Goal: Information Seeking & Learning: Learn about a topic

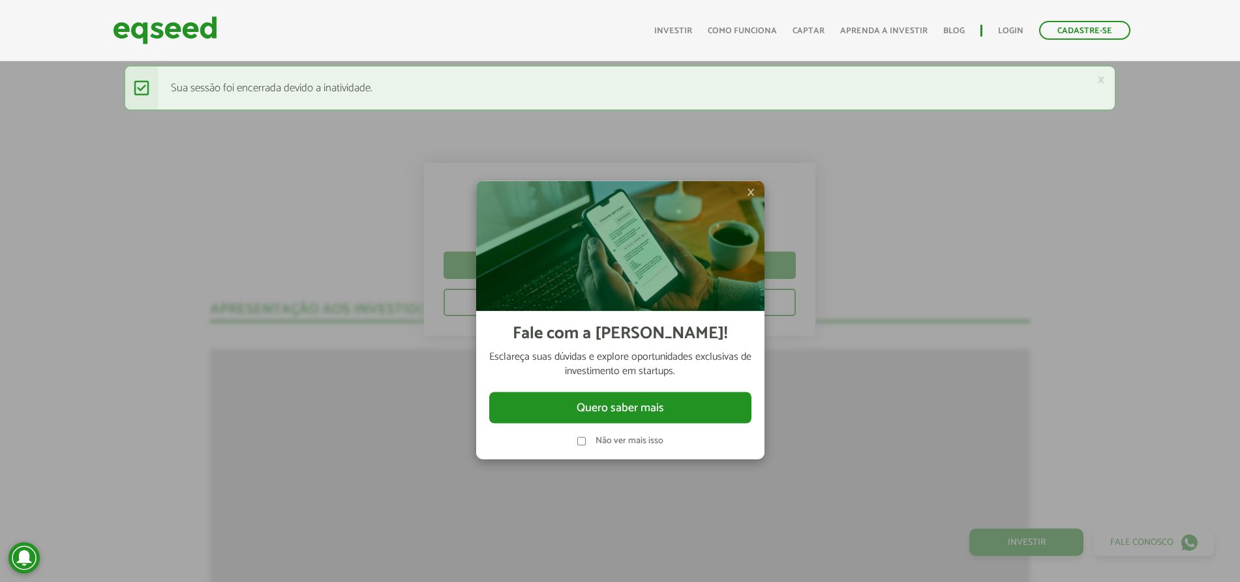
click at [744, 187] on img at bounding box center [620, 246] width 288 height 130
click at [749, 188] on span "×" at bounding box center [751, 193] width 8 height 16
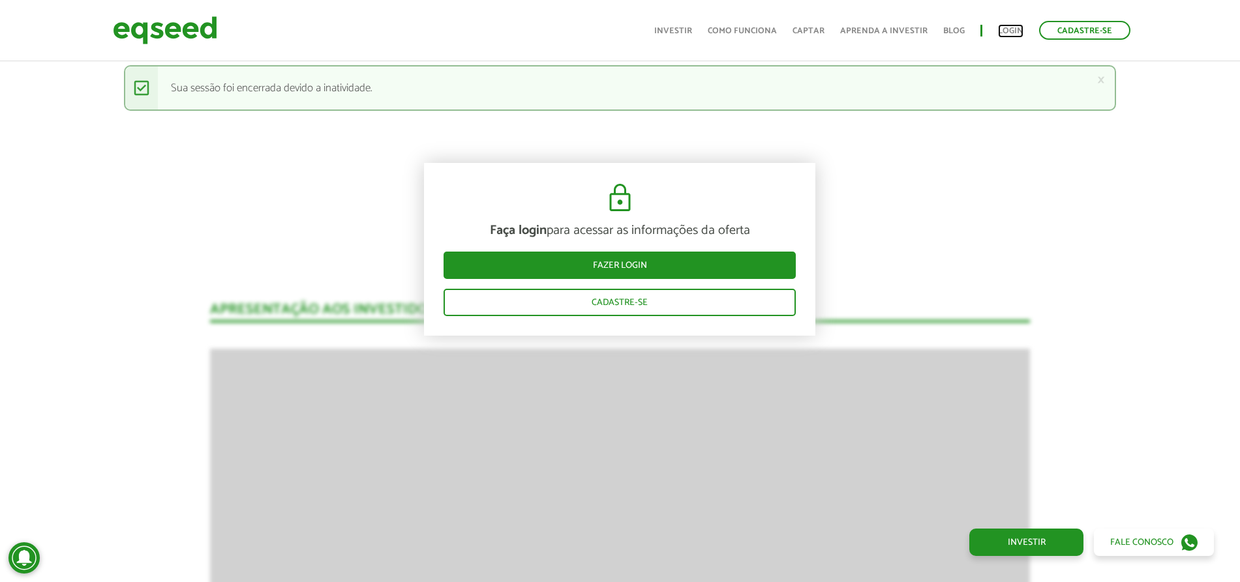
click at [1007, 27] on link "Login" at bounding box center [1010, 31] width 25 height 8
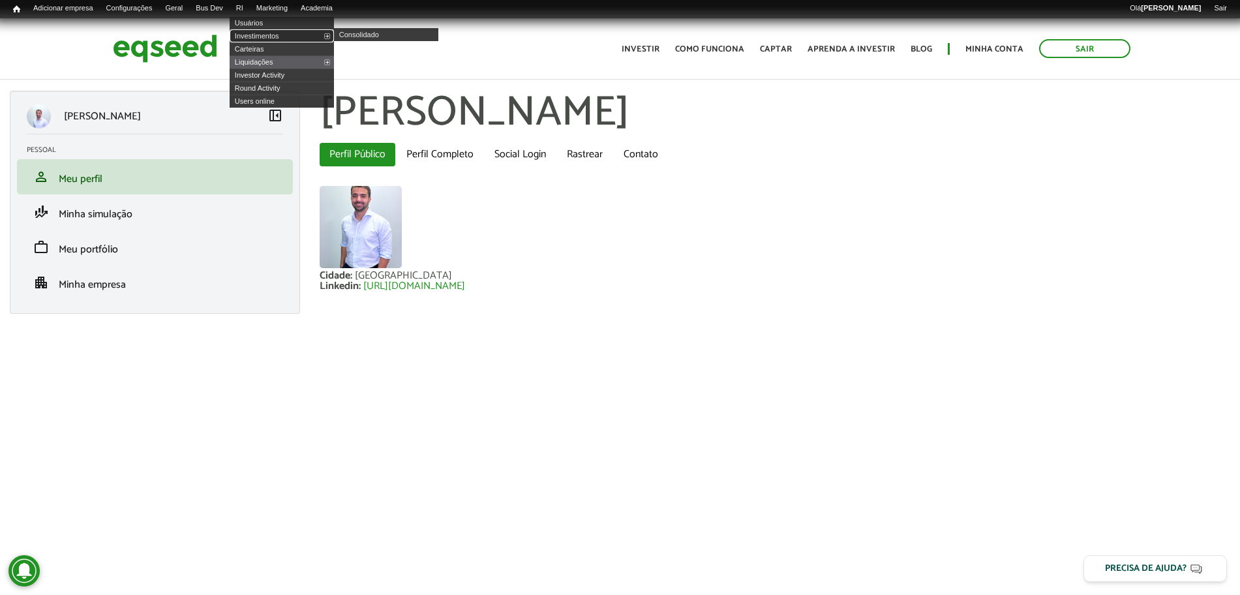
click at [275, 41] on link "Investimentos" at bounding box center [282, 35] width 104 height 13
